Goal: Task Accomplishment & Management: Manage account settings

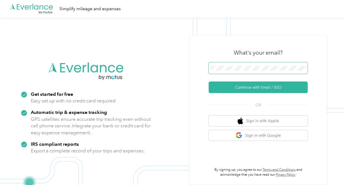
click at [267, 71] on span at bounding box center [258, 68] width 99 height 12
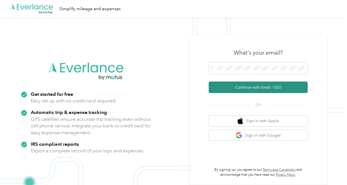
click at [229, 85] on button "Continue with Email / SSO" at bounding box center [258, 88] width 99 height 12
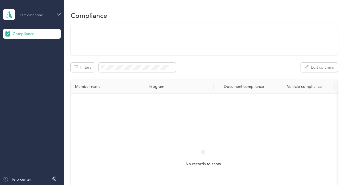
click at [58, 17] on div "Team dashboard" at bounding box center [32, 14] width 58 height 19
click at [28, 59] on div "Log out" at bounding box center [18, 58] width 21 height 6
